Goal: Transaction & Acquisition: Purchase product/service

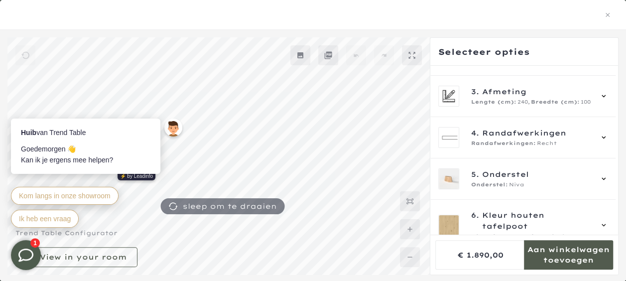
scroll to position [1581, 0]
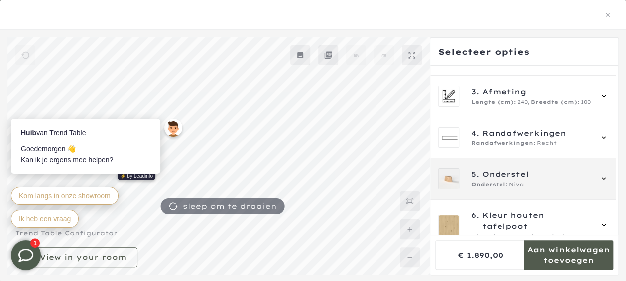
click at [501, 181] on span "Onderstel:" at bounding box center [489, 185] width 37 height 8
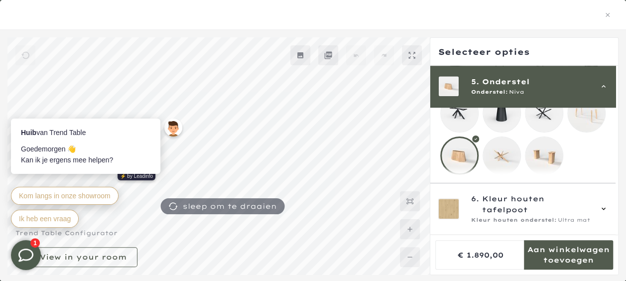
scroll to position [371, 0]
click at [504, 149] on mmq-loader at bounding box center [501, 155] width 37 height 37
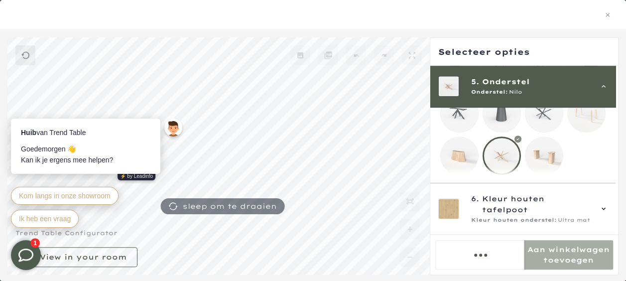
scroll to position [1581, 0]
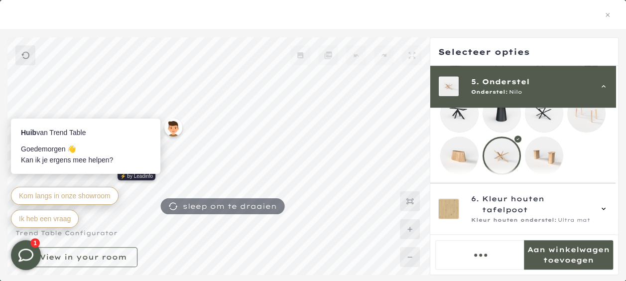
click at [504, 149] on div at bounding box center [501, 155] width 38 height 38
click at [550, 151] on mmq-loader at bounding box center [543, 155] width 37 height 37
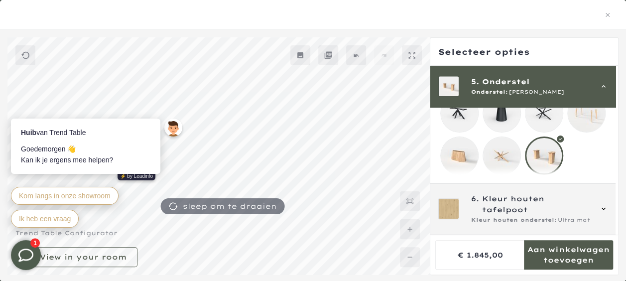
scroll to position [1579, 0]
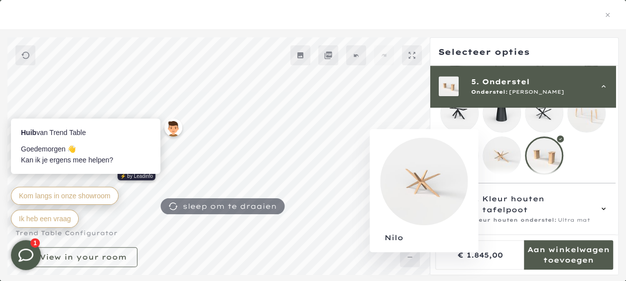
click at [501, 150] on mmq-loader at bounding box center [501, 155] width 37 height 37
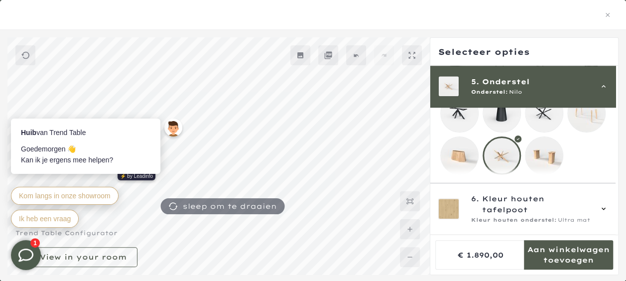
scroll to position [1579, 0]
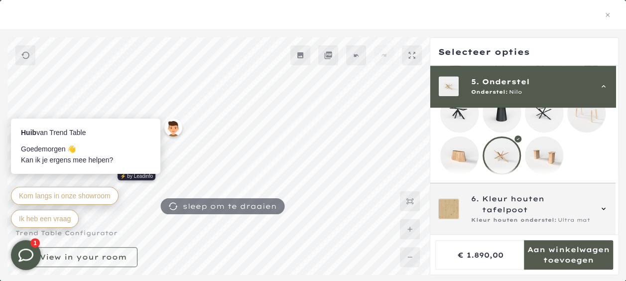
click at [604, 215] on div "6. Kleur houten tafelpoot Kleur houten onderstel: Ultra mat" at bounding box center [522, 208] width 169 height 31
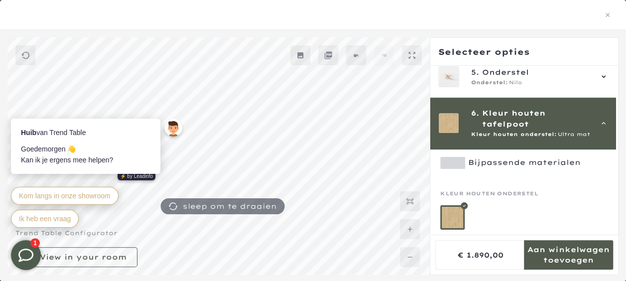
scroll to position [191, 0]
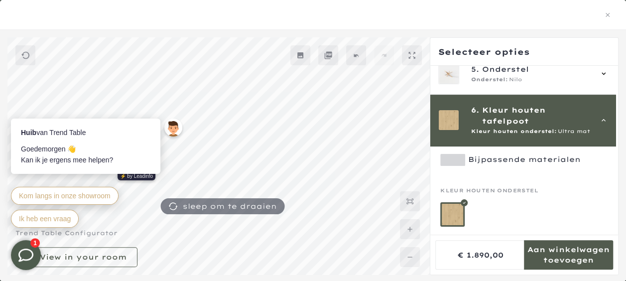
click at [604, 215] on div at bounding box center [522, 214] width 165 height 24
